Goal: Task Accomplishment & Management: Manage account settings

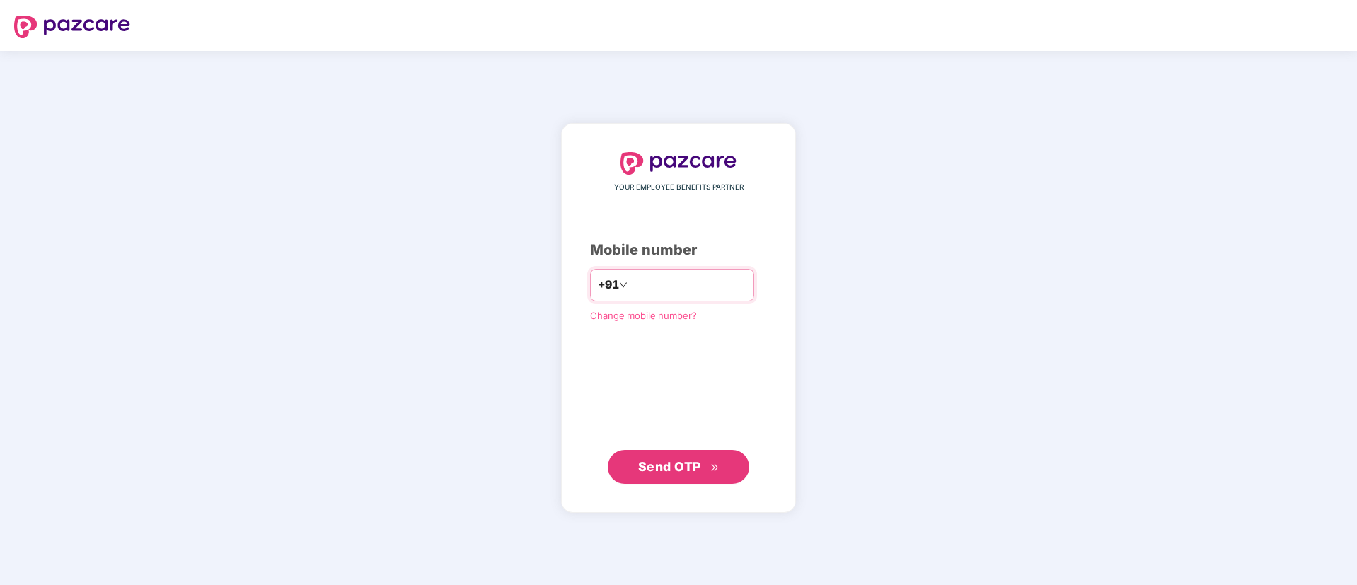
click at [671, 297] on div "+91" at bounding box center [672, 285] width 164 height 33
click at [674, 282] on input "number" at bounding box center [688, 285] width 116 height 23
type input "**********"
click at [670, 468] on span "Send OTP" at bounding box center [669, 466] width 63 height 15
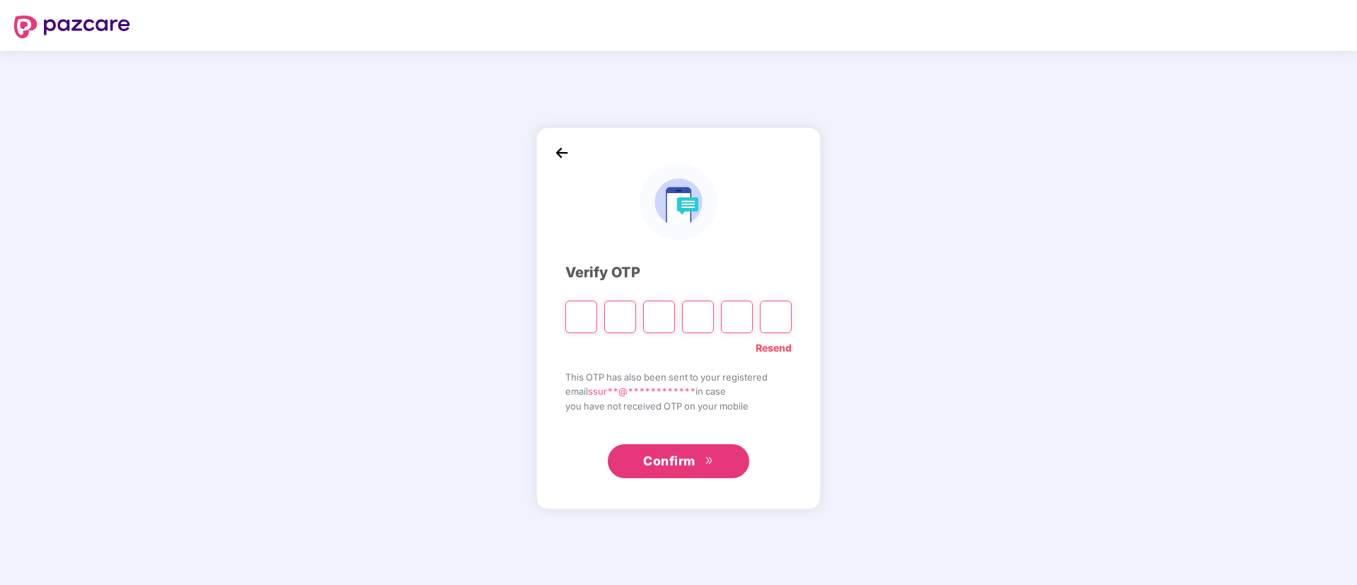
type input "*"
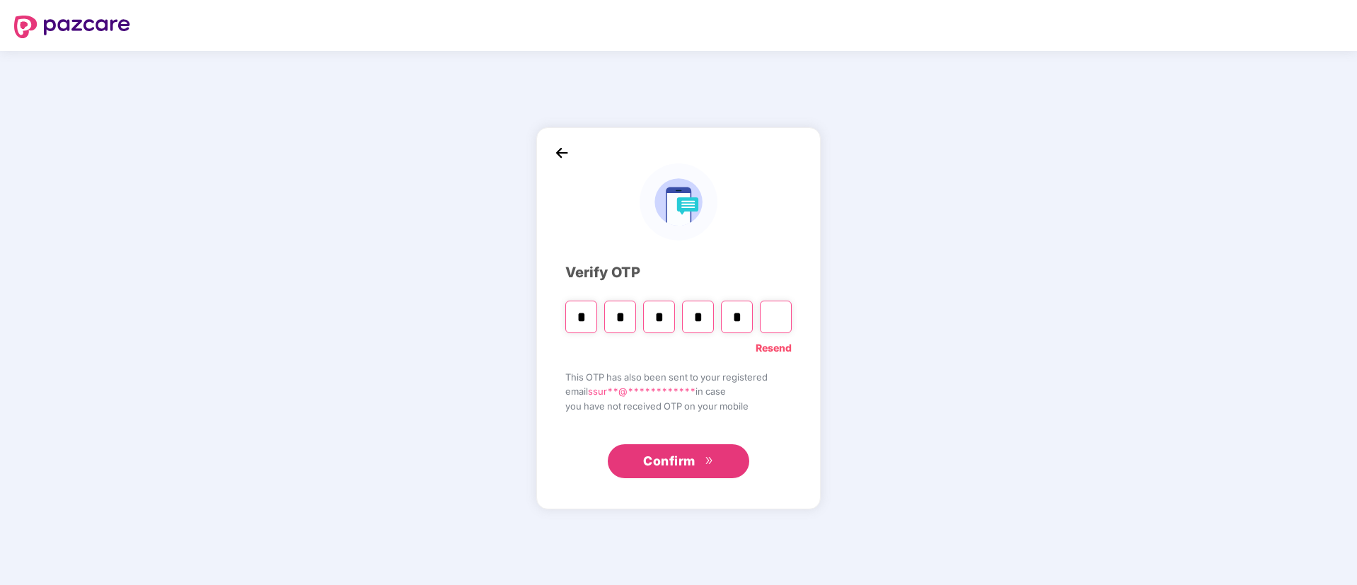
type input "*"
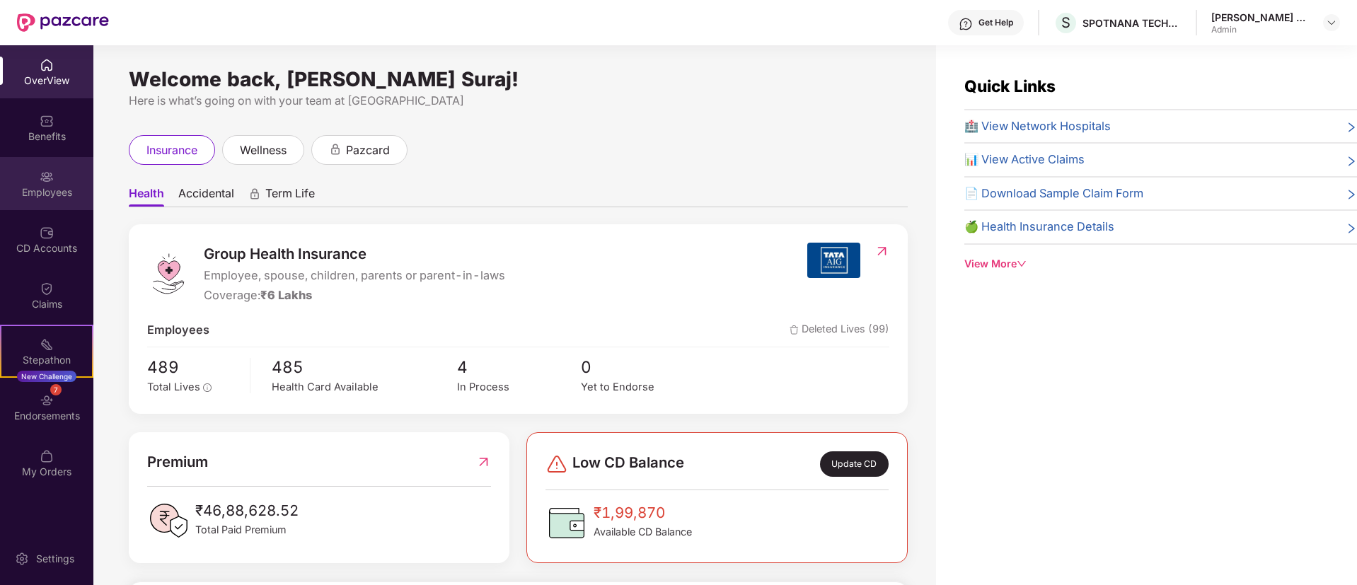
click at [42, 195] on div "Employees" at bounding box center [46, 192] width 93 height 14
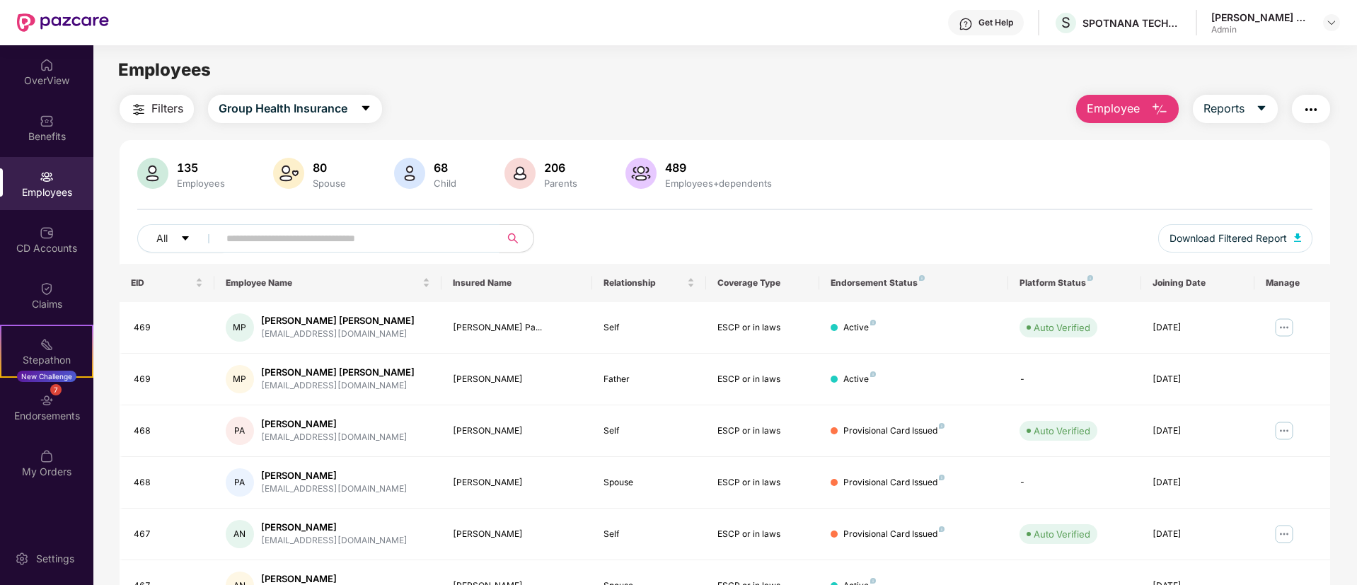
click at [408, 247] on input "text" at bounding box center [353, 238] width 254 height 21
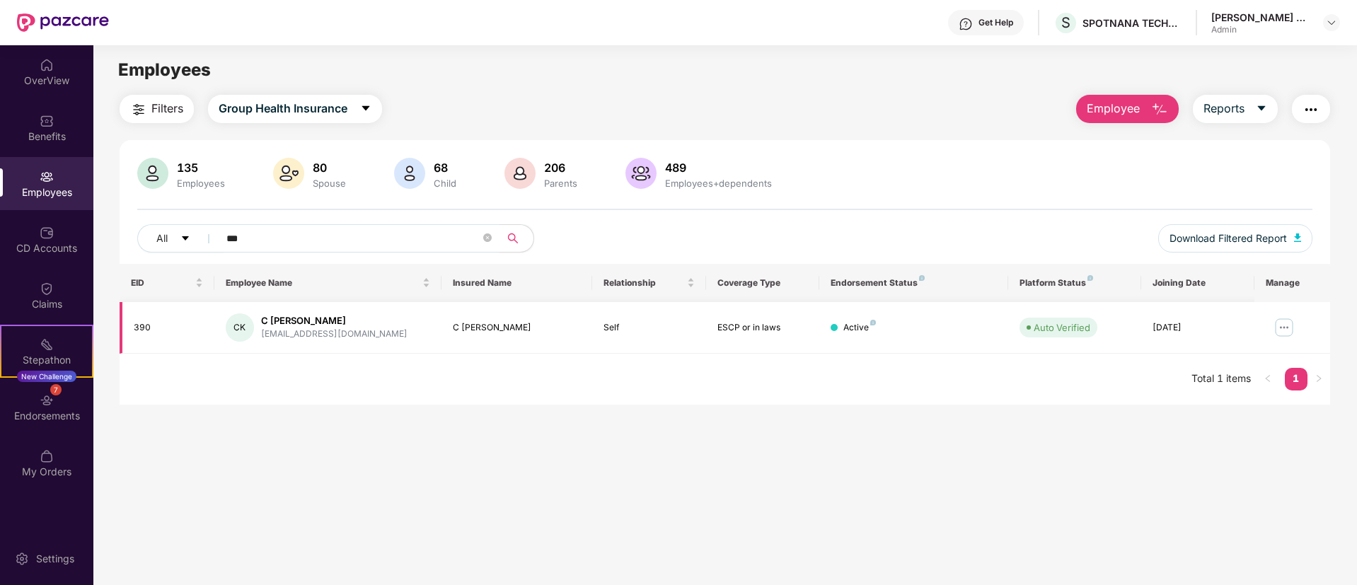
type input "***"
click at [1285, 323] on img at bounding box center [1284, 327] width 23 height 23
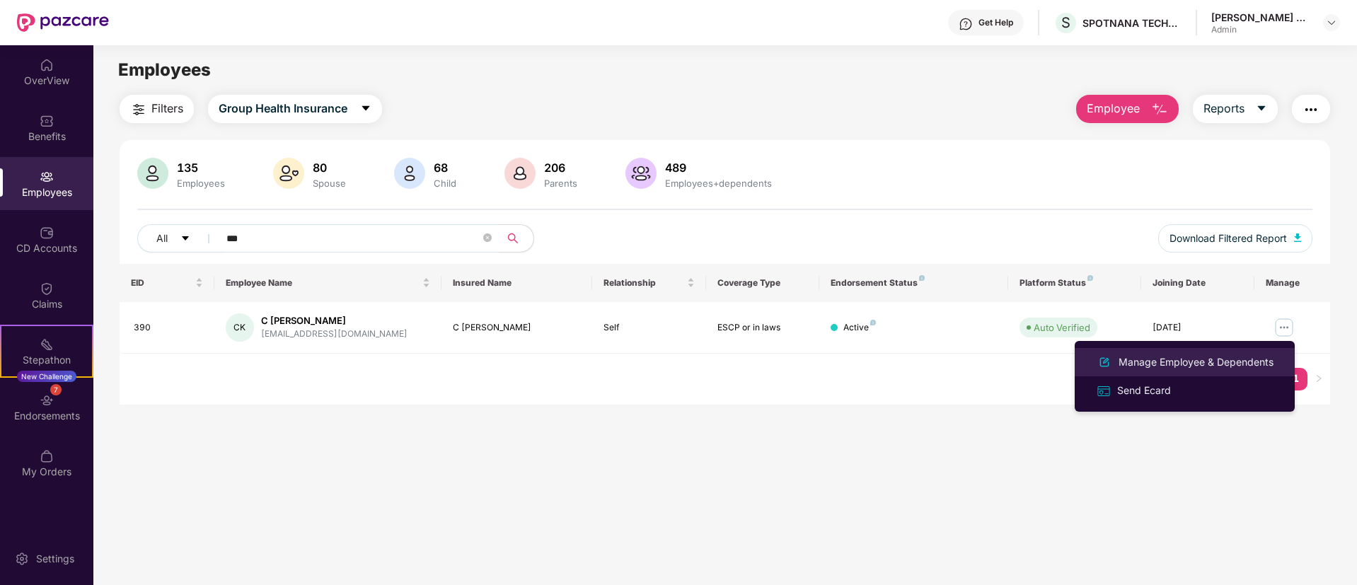
click at [1184, 361] on div "Manage Employee & Dependents" at bounding box center [1196, 362] width 161 height 16
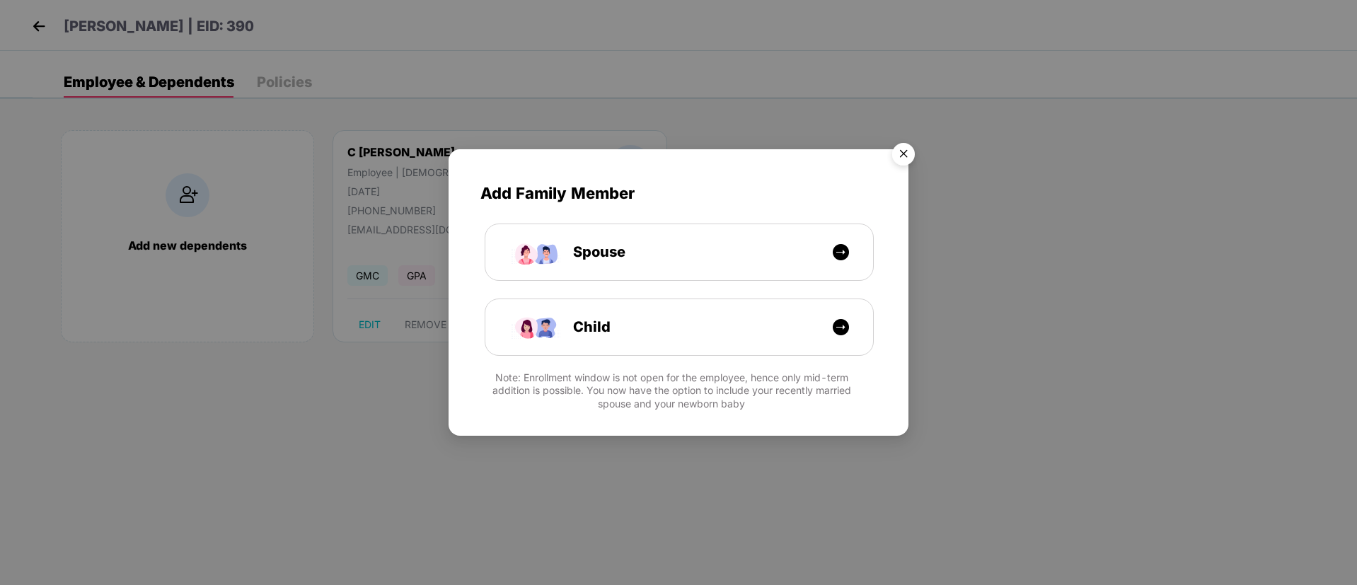
click at [905, 154] on img "Close" at bounding box center [904, 157] width 40 height 40
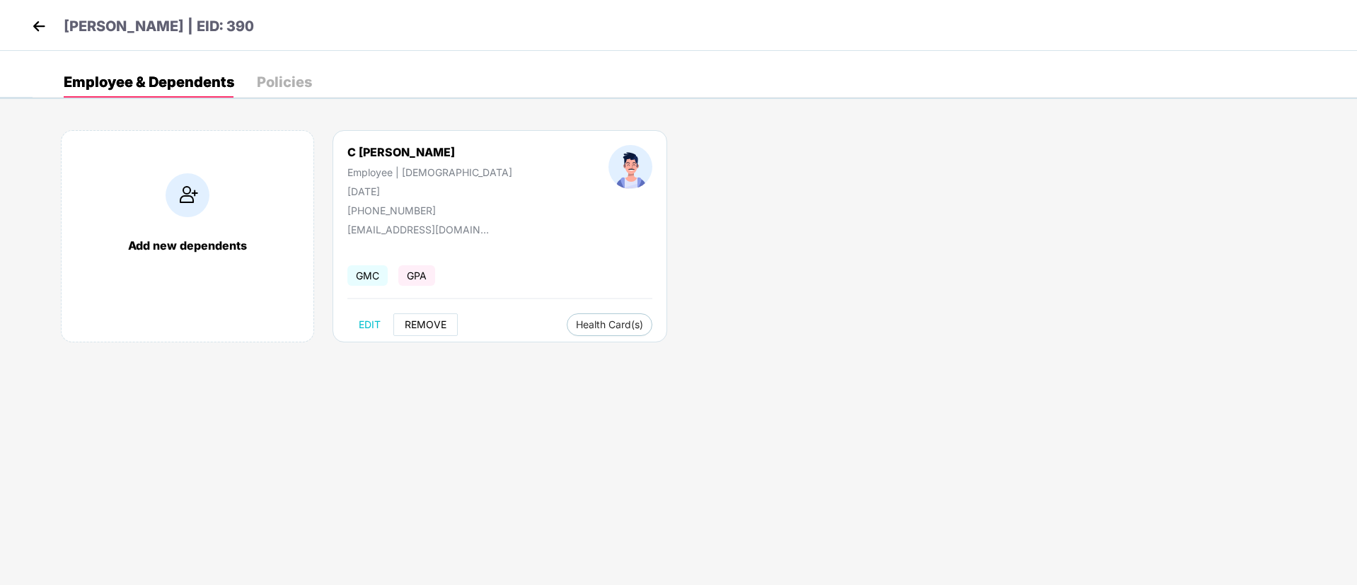
click at [427, 321] on span "REMOVE" at bounding box center [426, 324] width 42 height 11
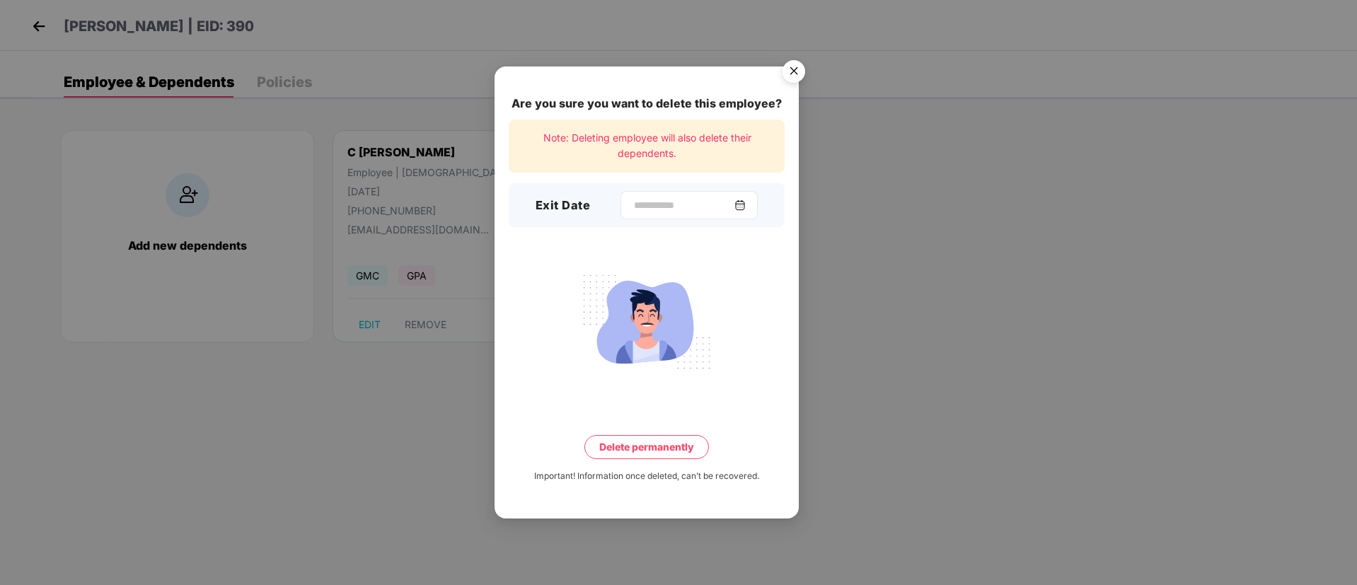
click at [746, 204] on img at bounding box center [739, 204] width 11 height 11
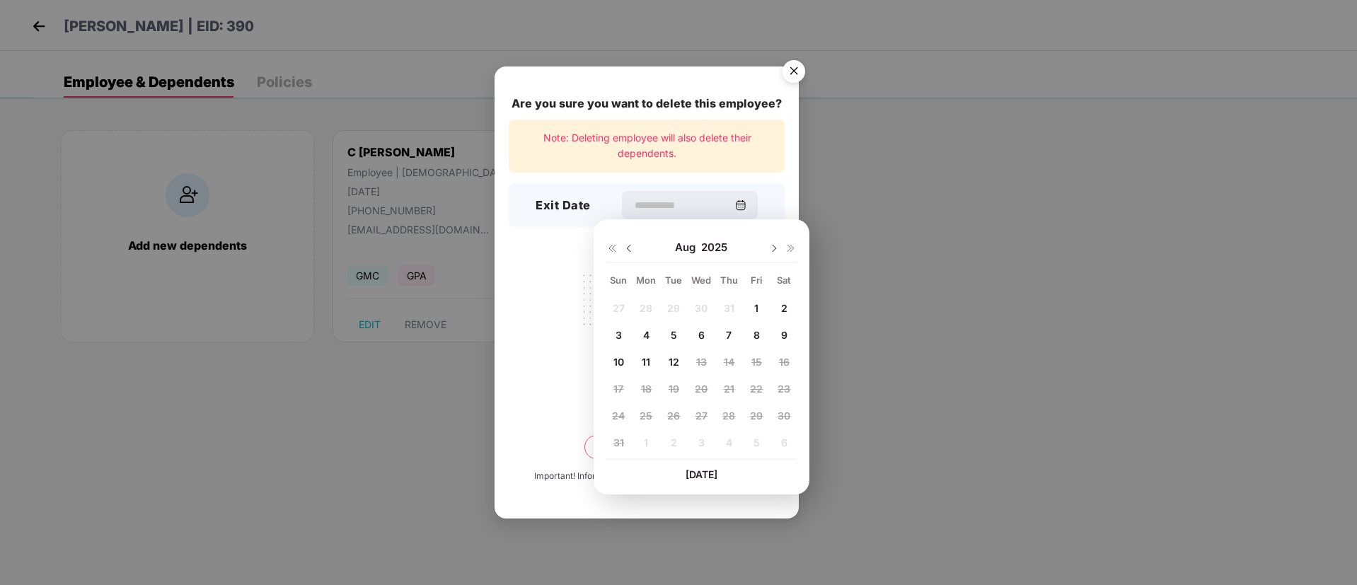
click at [677, 361] on span "12" at bounding box center [674, 362] width 11 height 12
type input "**********"
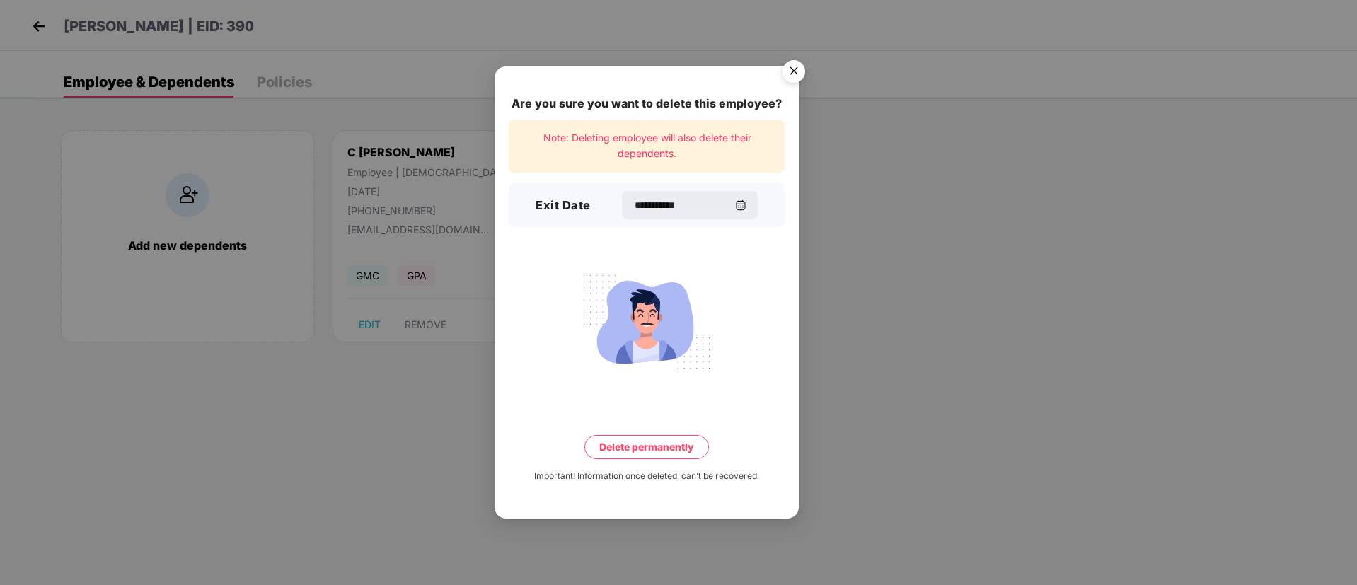
click at [635, 449] on button "Delete permanently" at bounding box center [646, 447] width 125 height 24
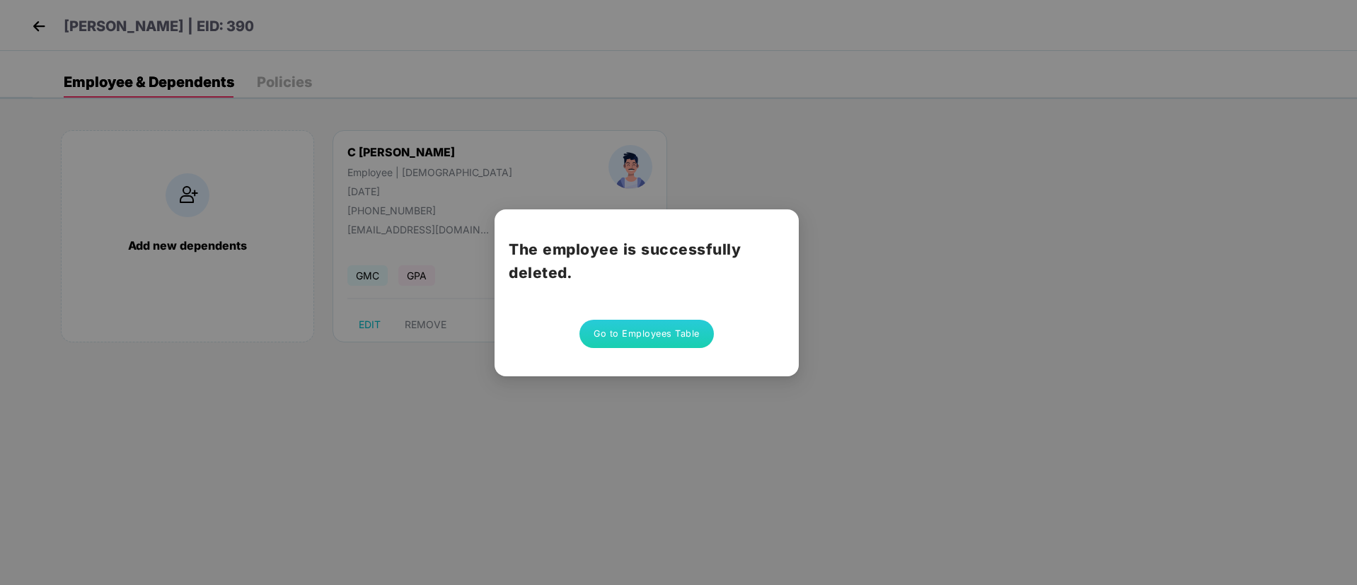
click at [777, 166] on div "The employee is successfully deleted. Go to Employees Table" at bounding box center [678, 292] width 1357 height 585
click at [649, 338] on button "Go to Employees Table" at bounding box center [646, 334] width 134 height 28
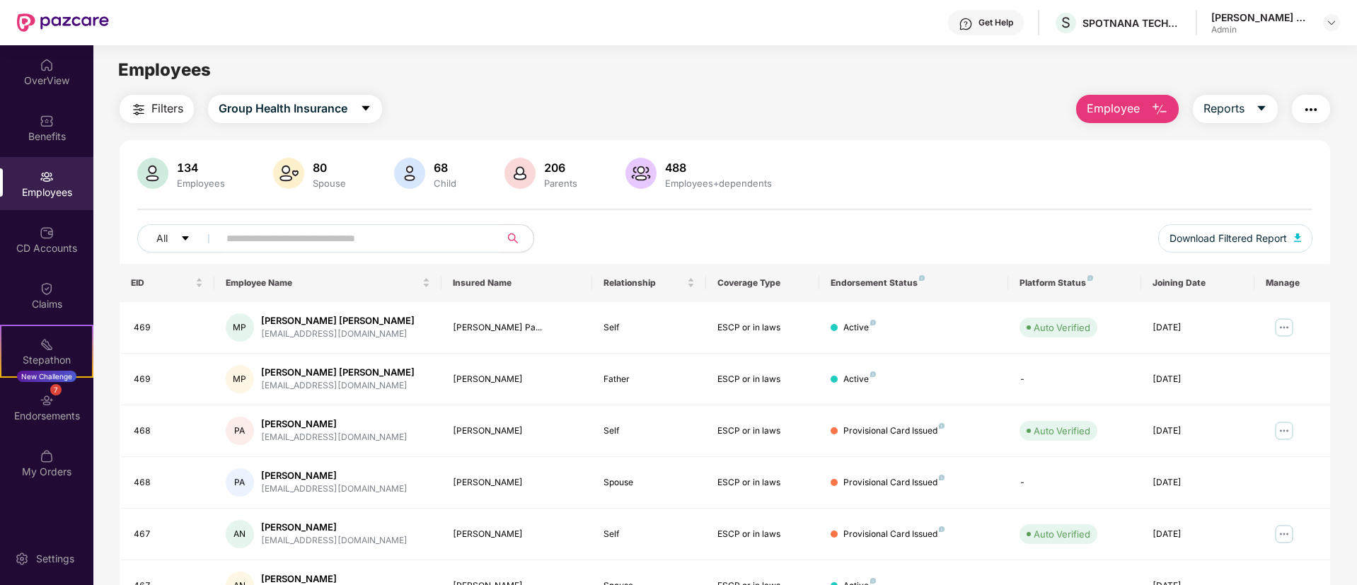
click at [346, 244] on input "text" at bounding box center [353, 238] width 254 height 21
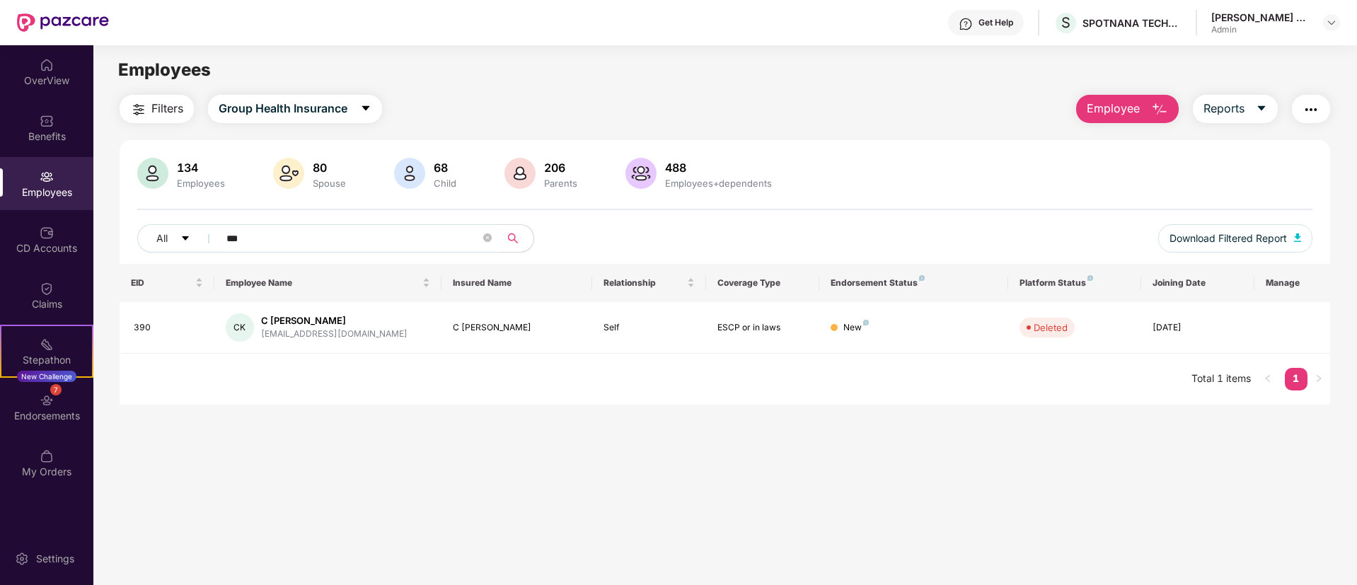
type input "***"
